Goal: Information Seeking & Learning: Learn about a topic

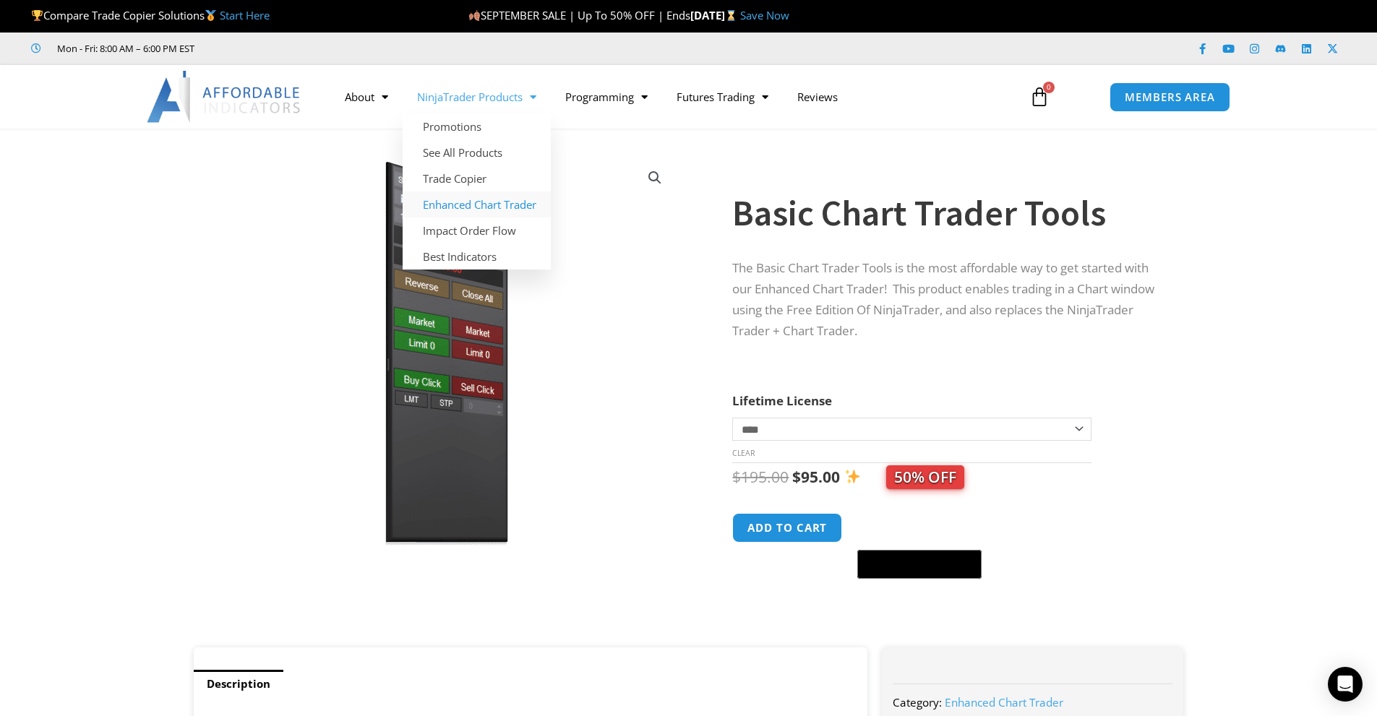
click at [498, 207] on link "Enhanced Chart Trader" at bounding box center [477, 205] width 148 height 26
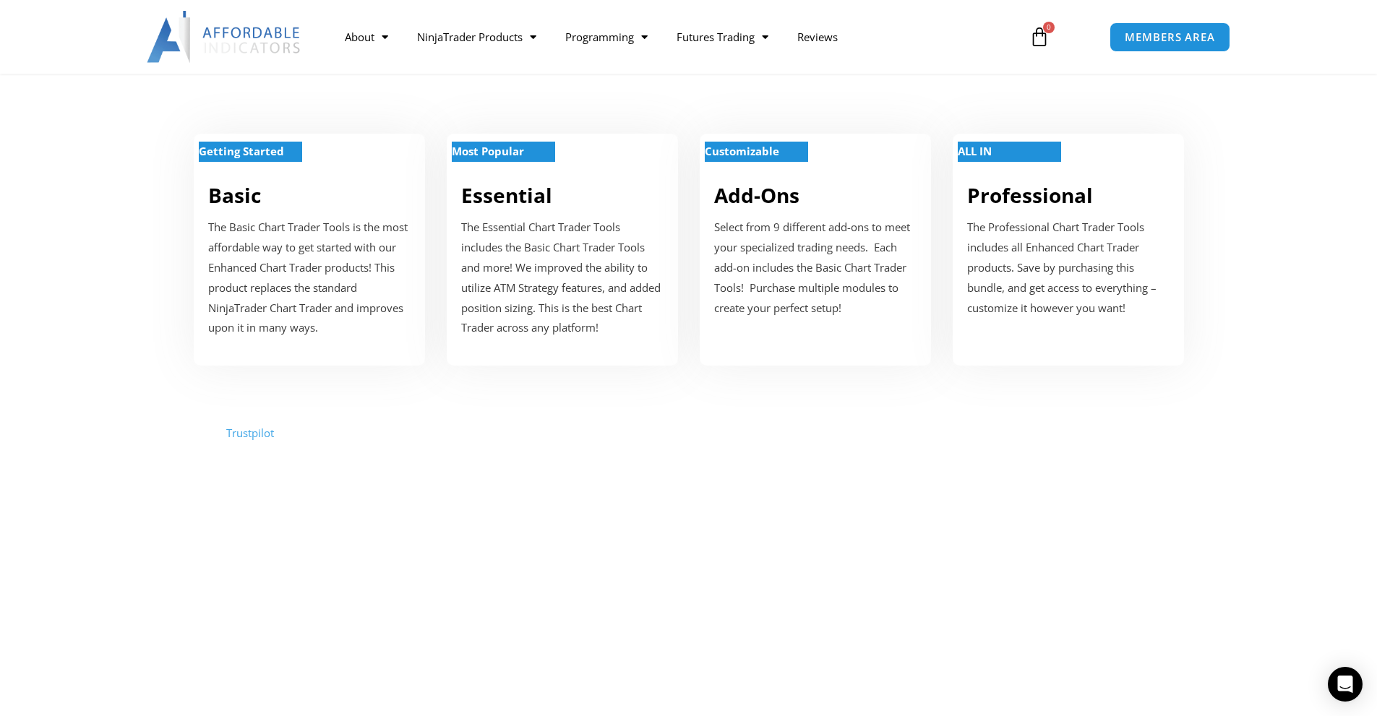
scroll to position [578, 0]
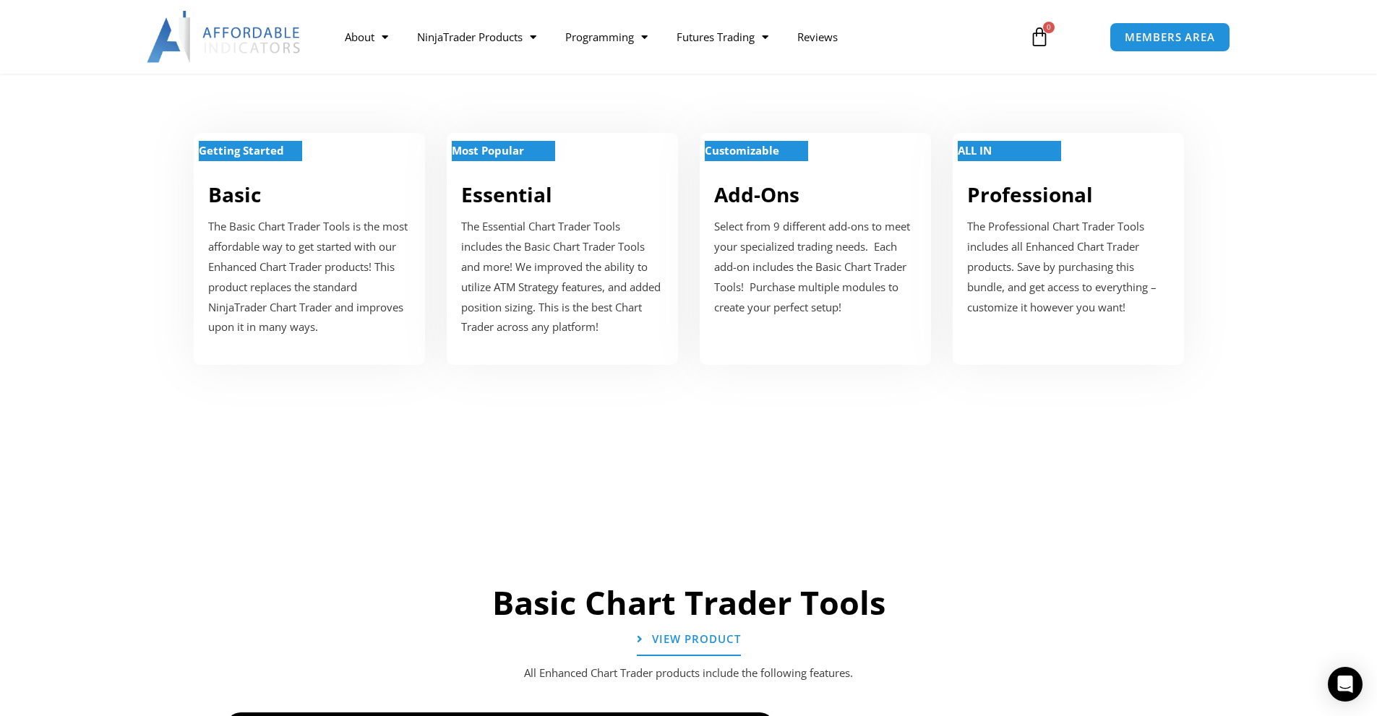
click at [549, 236] on p "The Essential Chart Trader Tools includes the Basic Chart Trader Tools and more…" at bounding box center [562, 277] width 202 height 121
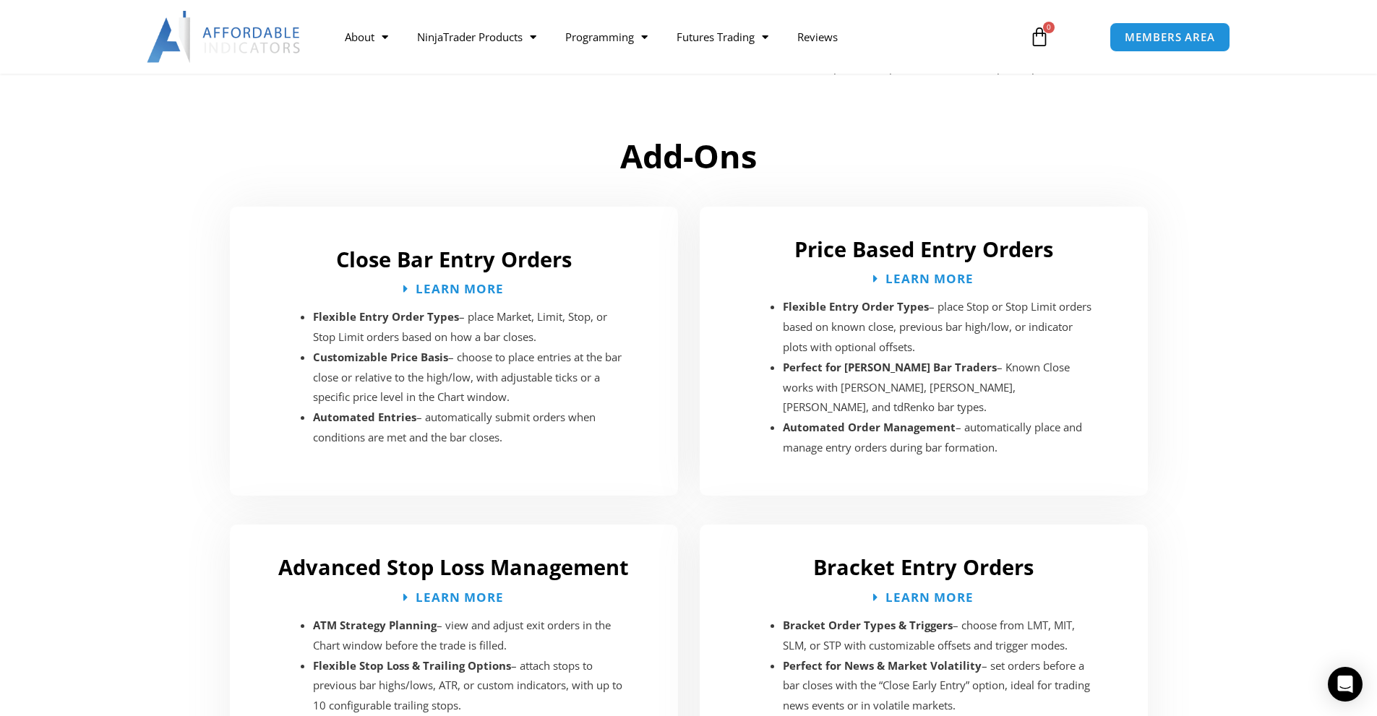
scroll to position [2016, 0]
